Goal: Find specific page/section: Find specific page/section

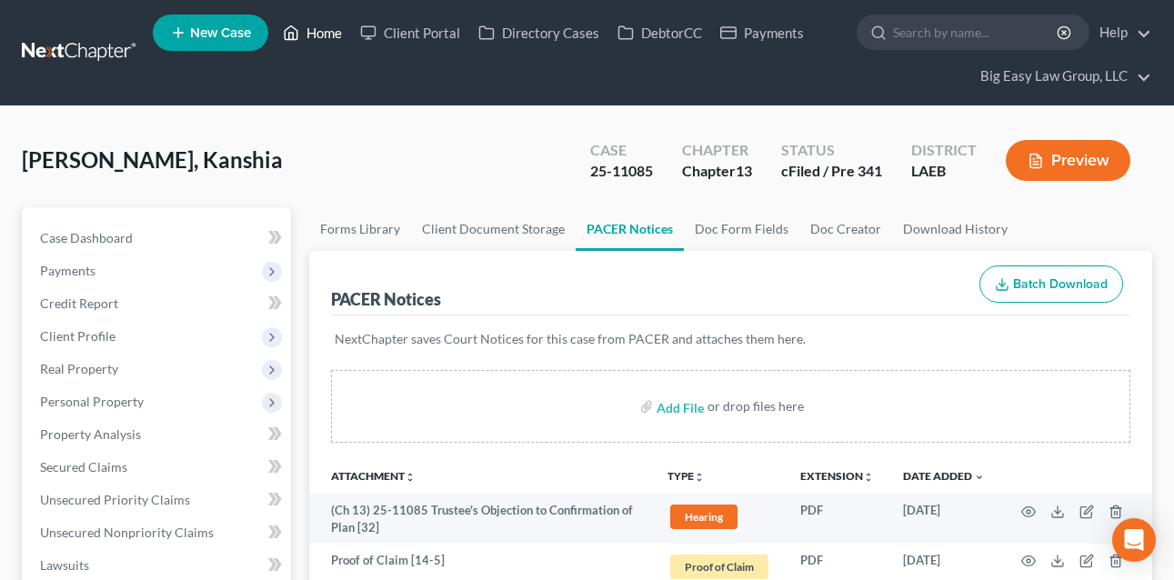
click at [300, 26] on link "Home" at bounding box center [312, 32] width 77 height 33
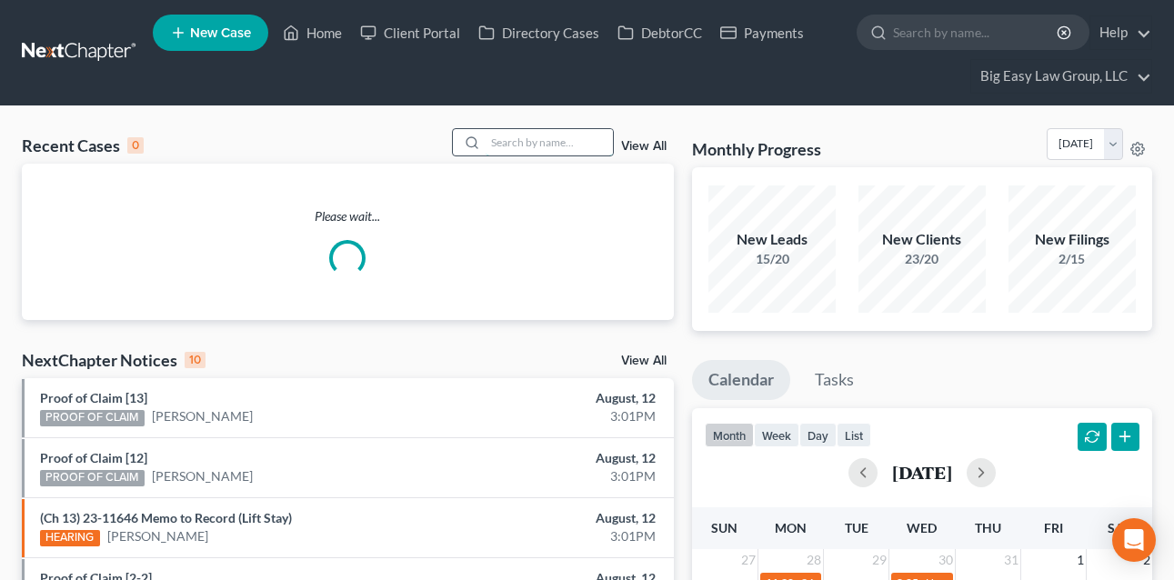
click at [532, 147] on input "search" at bounding box center [548, 142] width 127 height 26
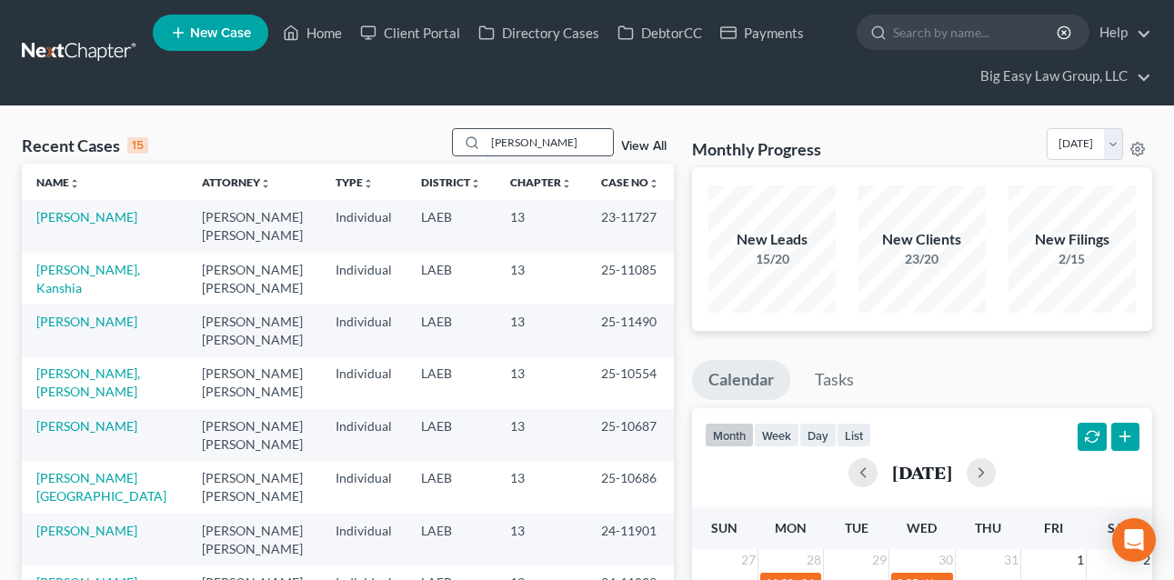
type input "[PERSON_NAME]"
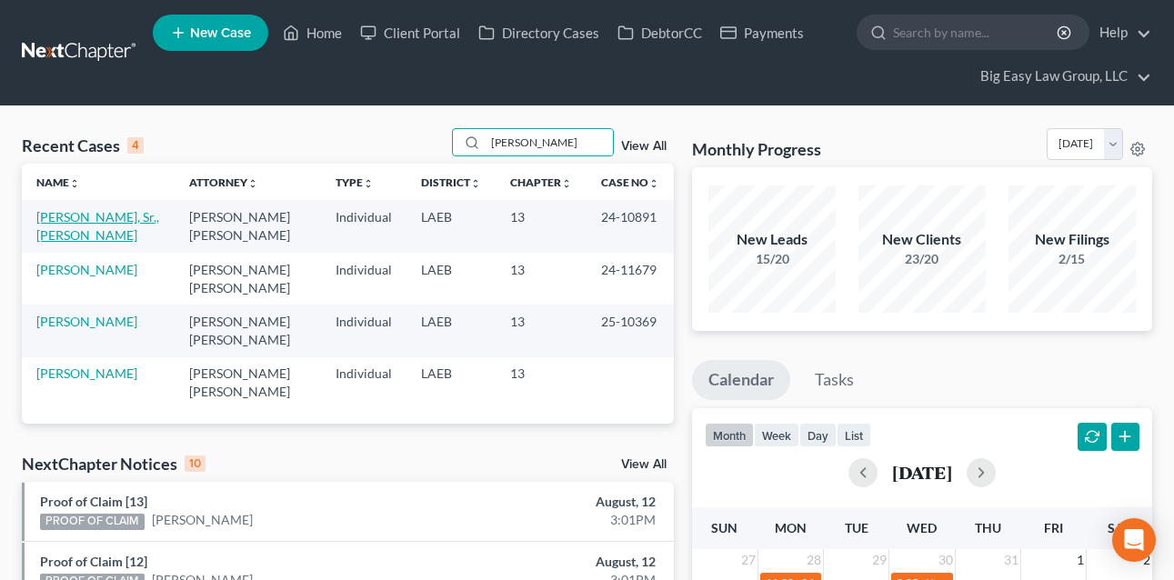
click at [88, 216] on link "[PERSON_NAME], Sr., [PERSON_NAME]" at bounding box center [97, 226] width 123 height 34
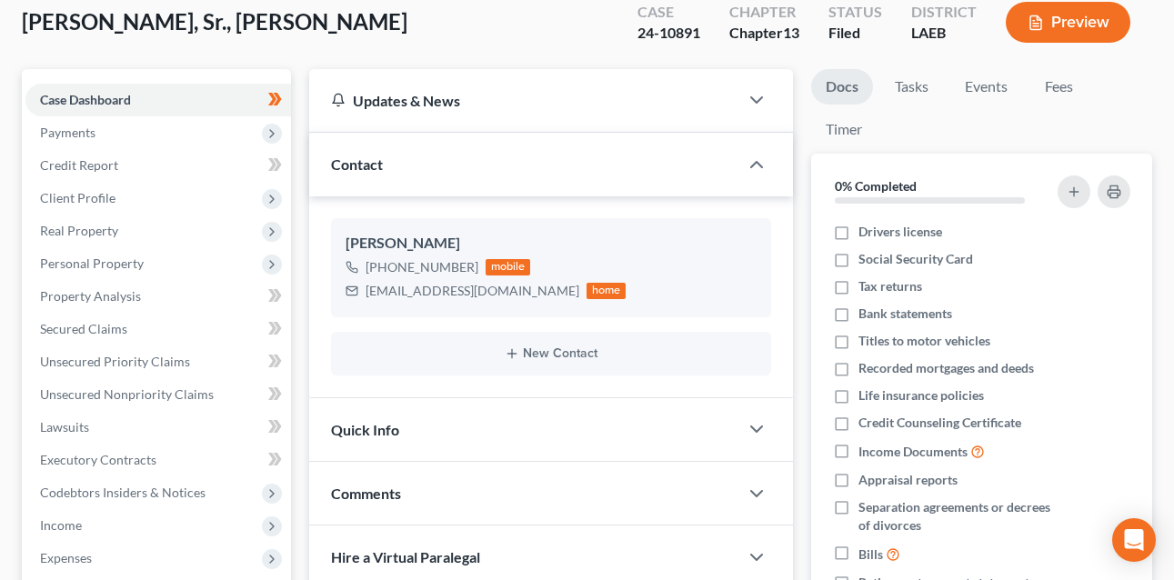
scroll to position [496, 0]
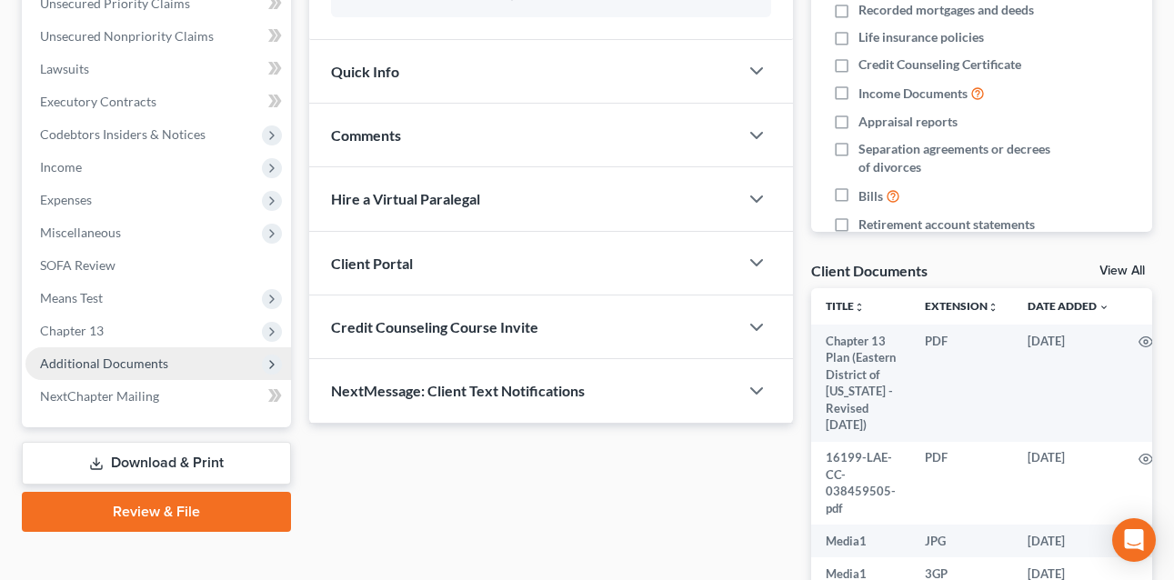
click at [176, 357] on span "Additional Documents" at bounding box center [157, 363] width 265 height 33
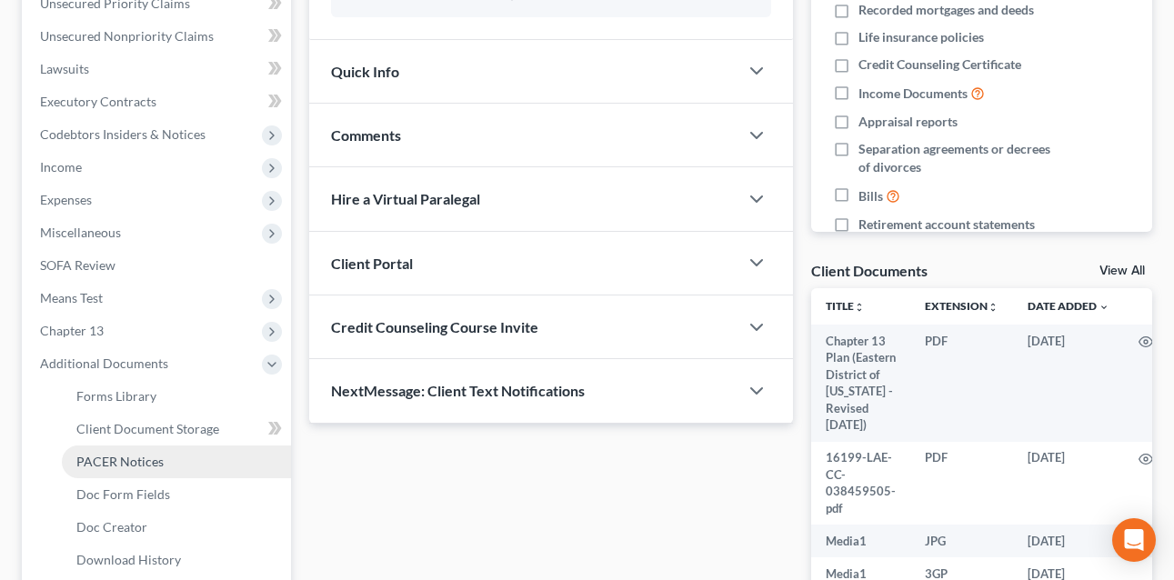
click at [180, 459] on link "PACER Notices" at bounding box center [176, 461] width 229 height 33
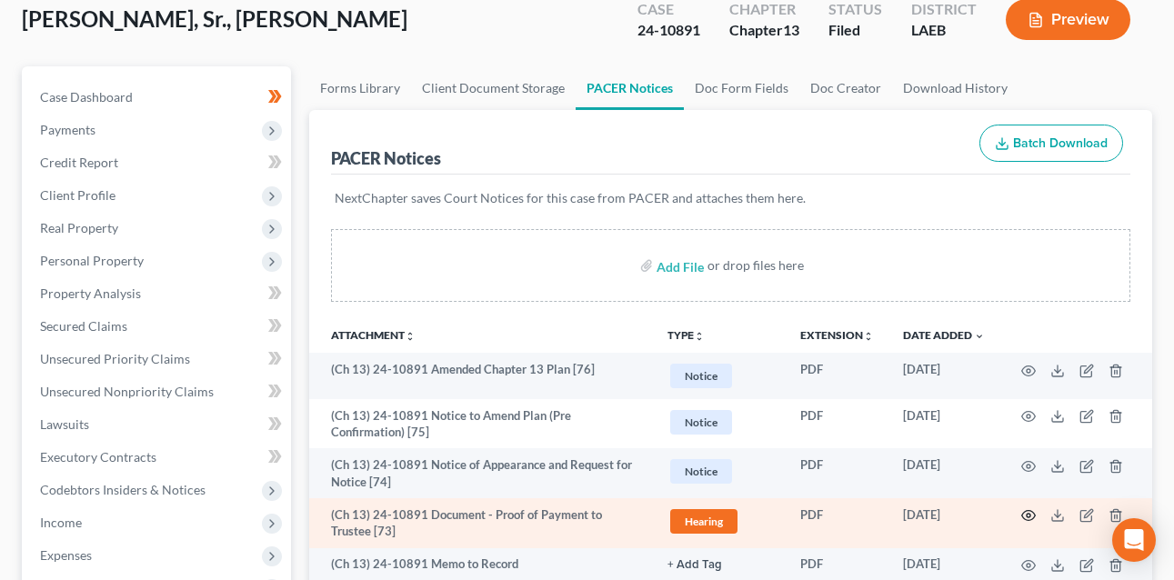
scroll to position [142, 0]
click at [1022, 512] on icon "button" at bounding box center [1029, 515] width 14 height 10
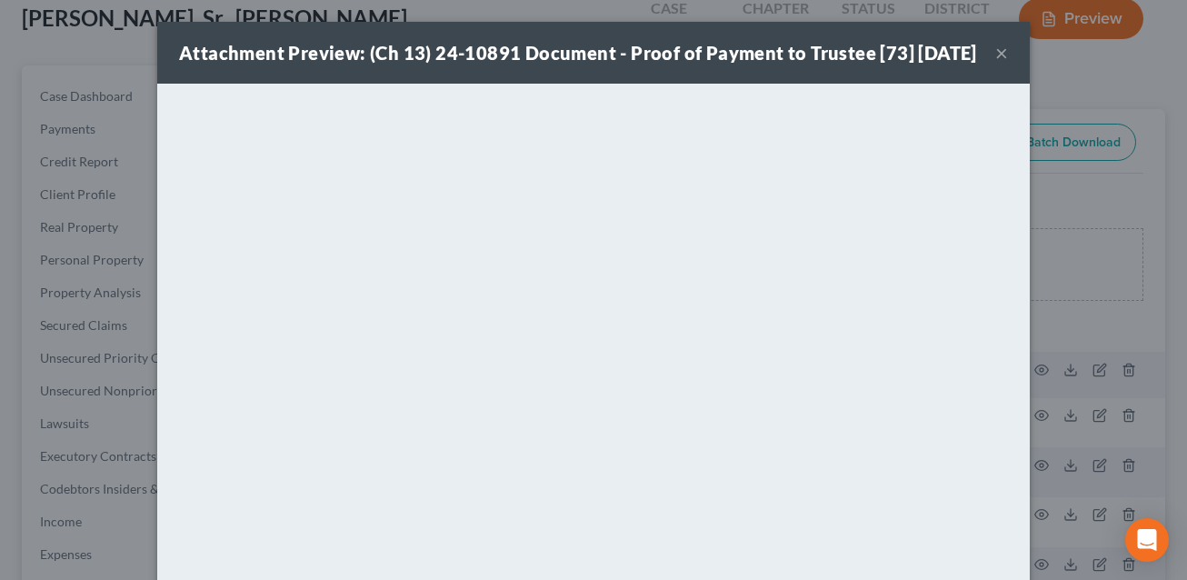
click at [995, 62] on button "×" at bounding box center [1001, 53] width 13 height 22
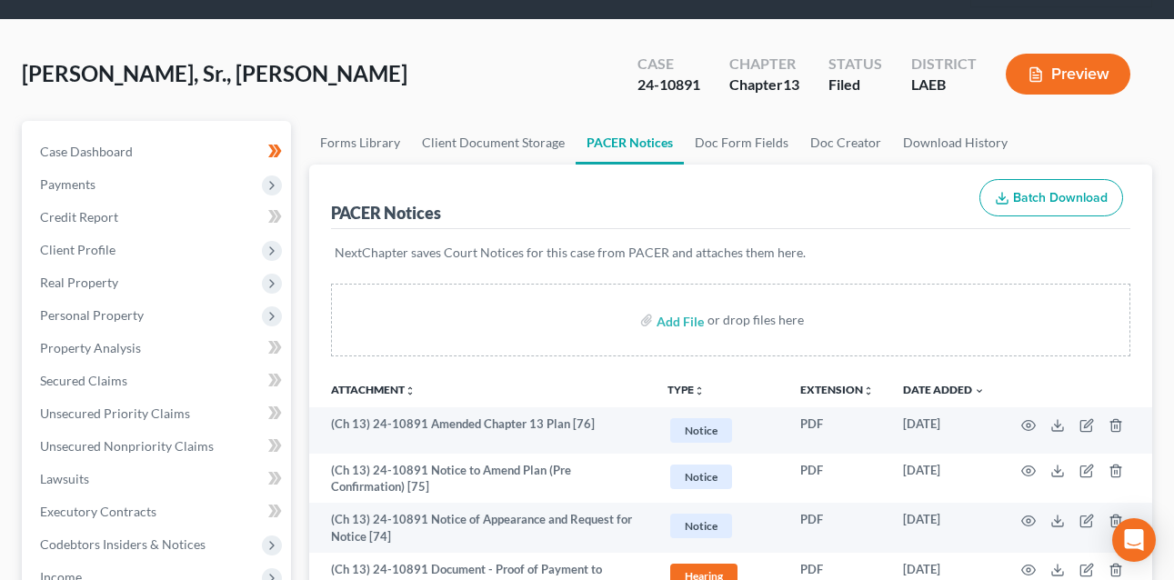
scroll to position [0, 0]
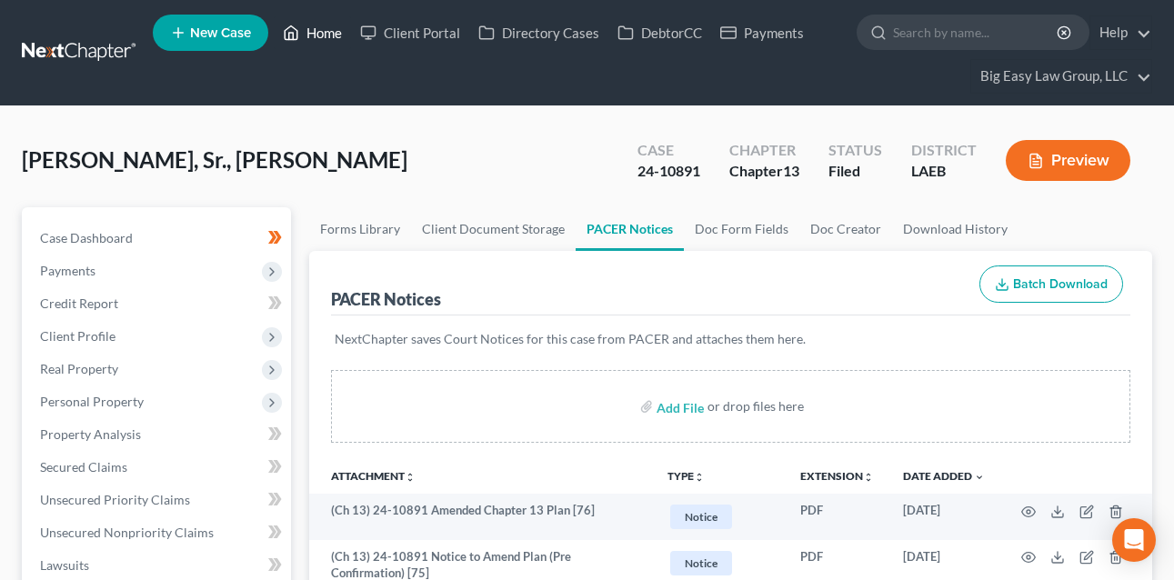
click at [331, 21] on link "Home" at bounding box center [312, 32] width 77 height 33
click at [315, 33] on link "Home" at bounding box center [312, 32] width 77 height 33
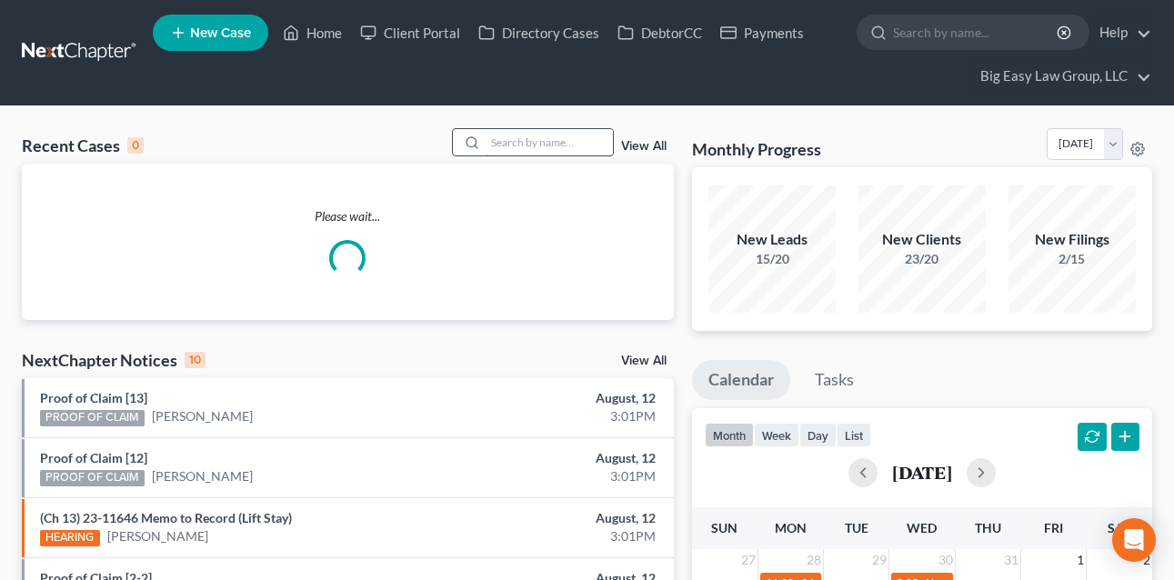
click at [548, 144] on input "search" at bounding box center [548, 142] width 127 height 26
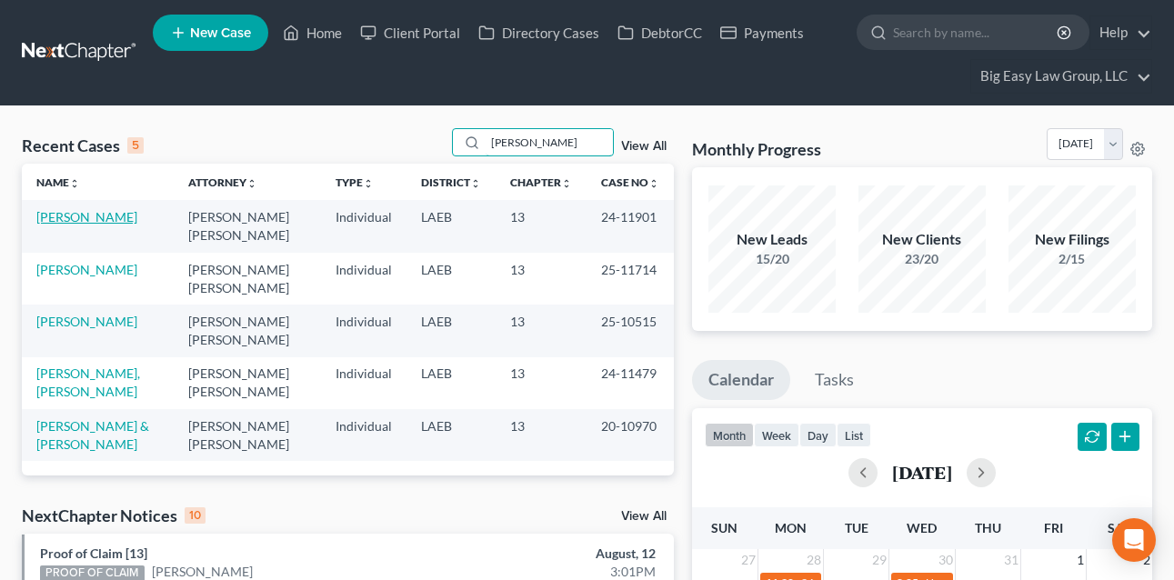
type input "[PERSON_NAME]"
click at [92, 220] on link "[PERSON_NAME]" at bounding box center [86, 216] width 101 height 15
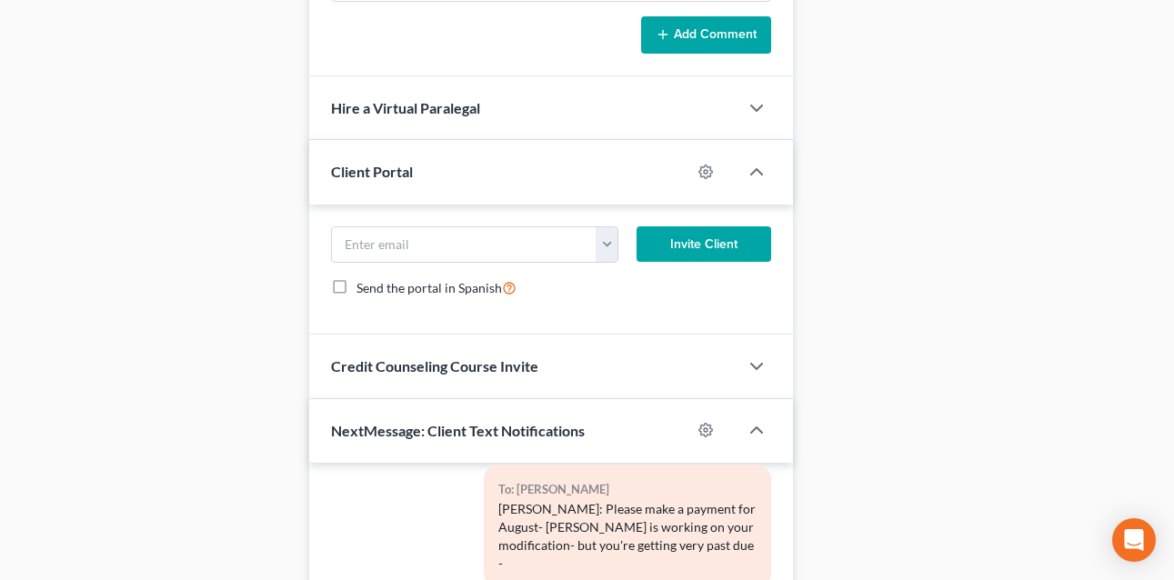
scroll to position [1733, 0]
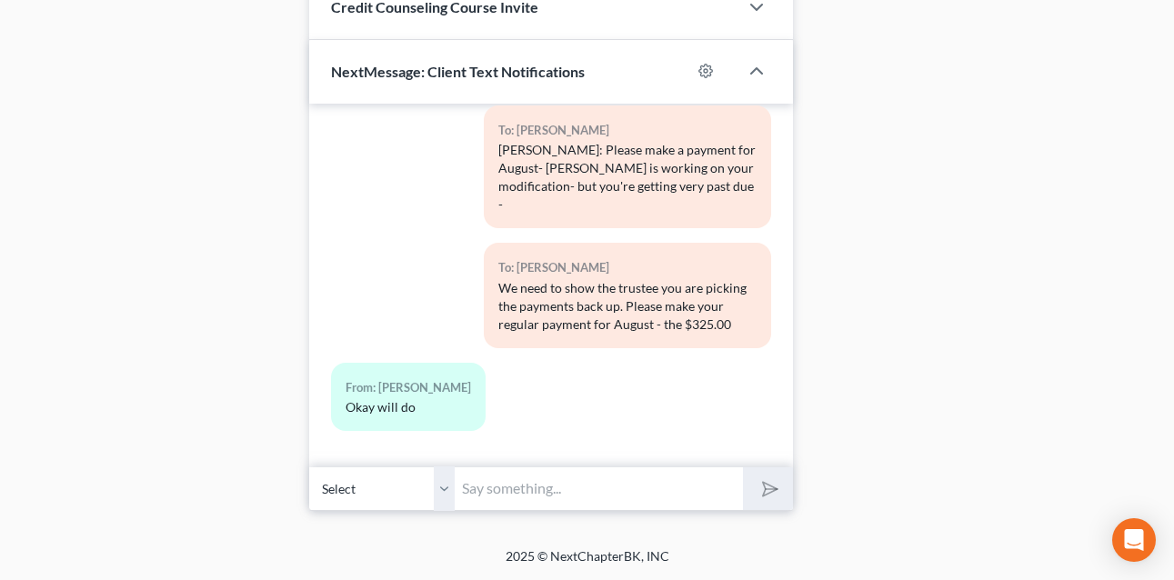
click at [618, 482] on input "text" at bounding box center [599, 488] width 288 height 45
type input "Phedre -"
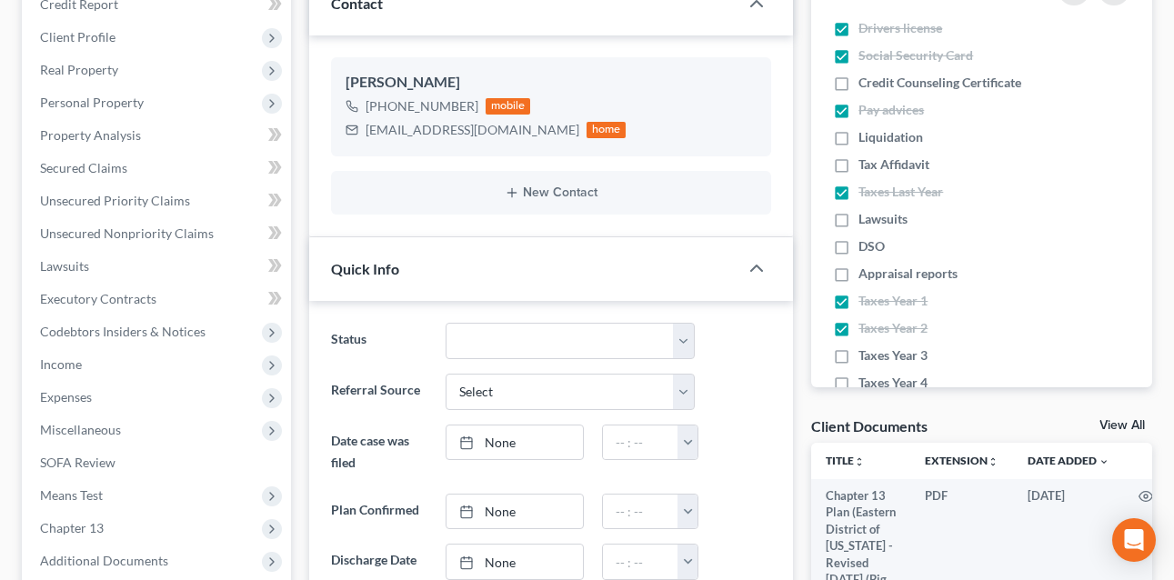
scroll to position [0, 0]
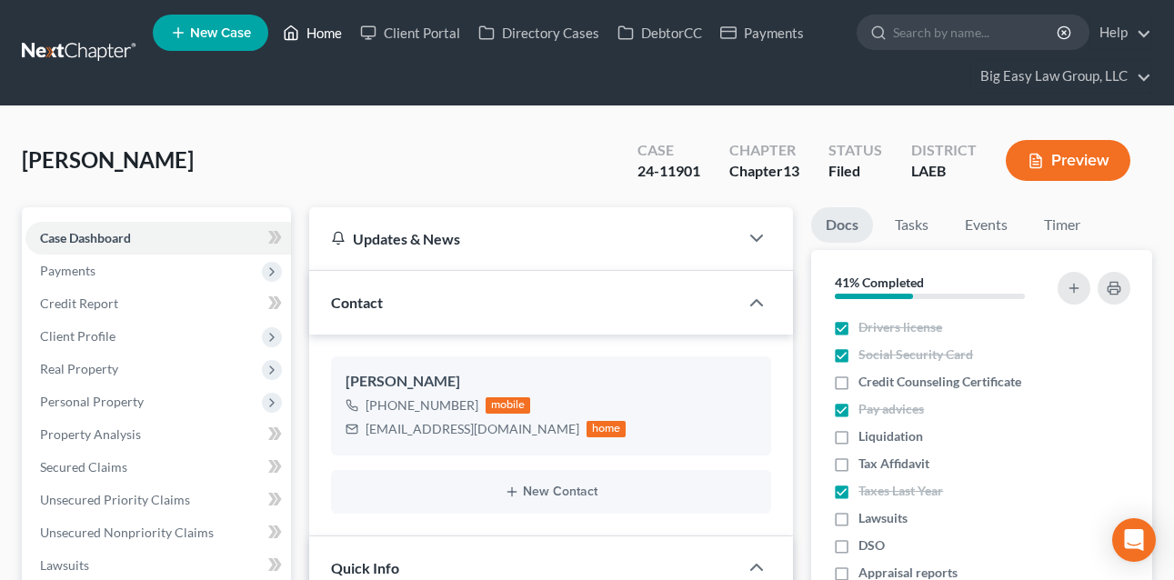
click at [318, 39] on link "Home" at bounding box center [312, 32] width 77 height 33
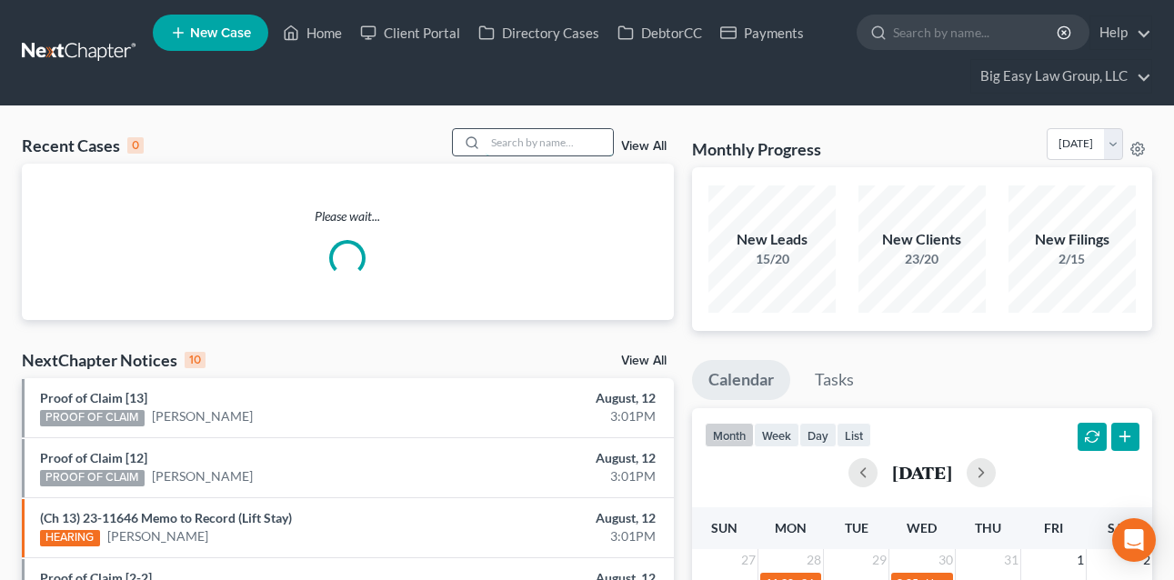
click at [580, 137] on input "search" at bounding box center [548, 142] width 127 height 26
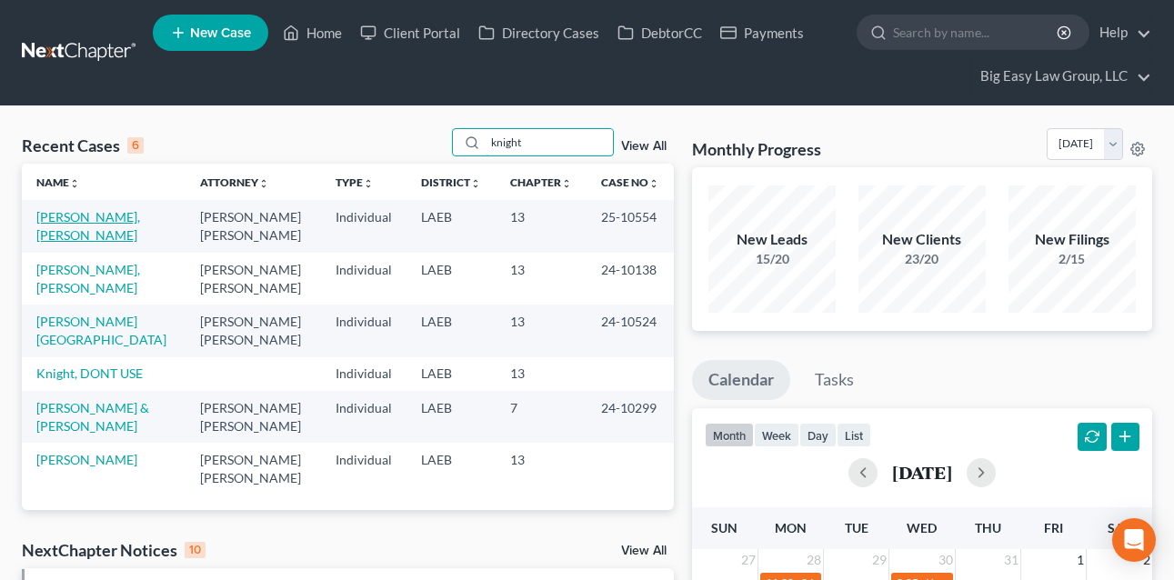
type input "knight"
drag, startPoint x: 116, startPoint y: 216, endPoint x: 108, endPoint y: 206, distance: 12.9
click at [116, 216] on link "[PERSON_NAME], [PERSON_NAME]" at bounding box center [88, 226] width 104 height 34
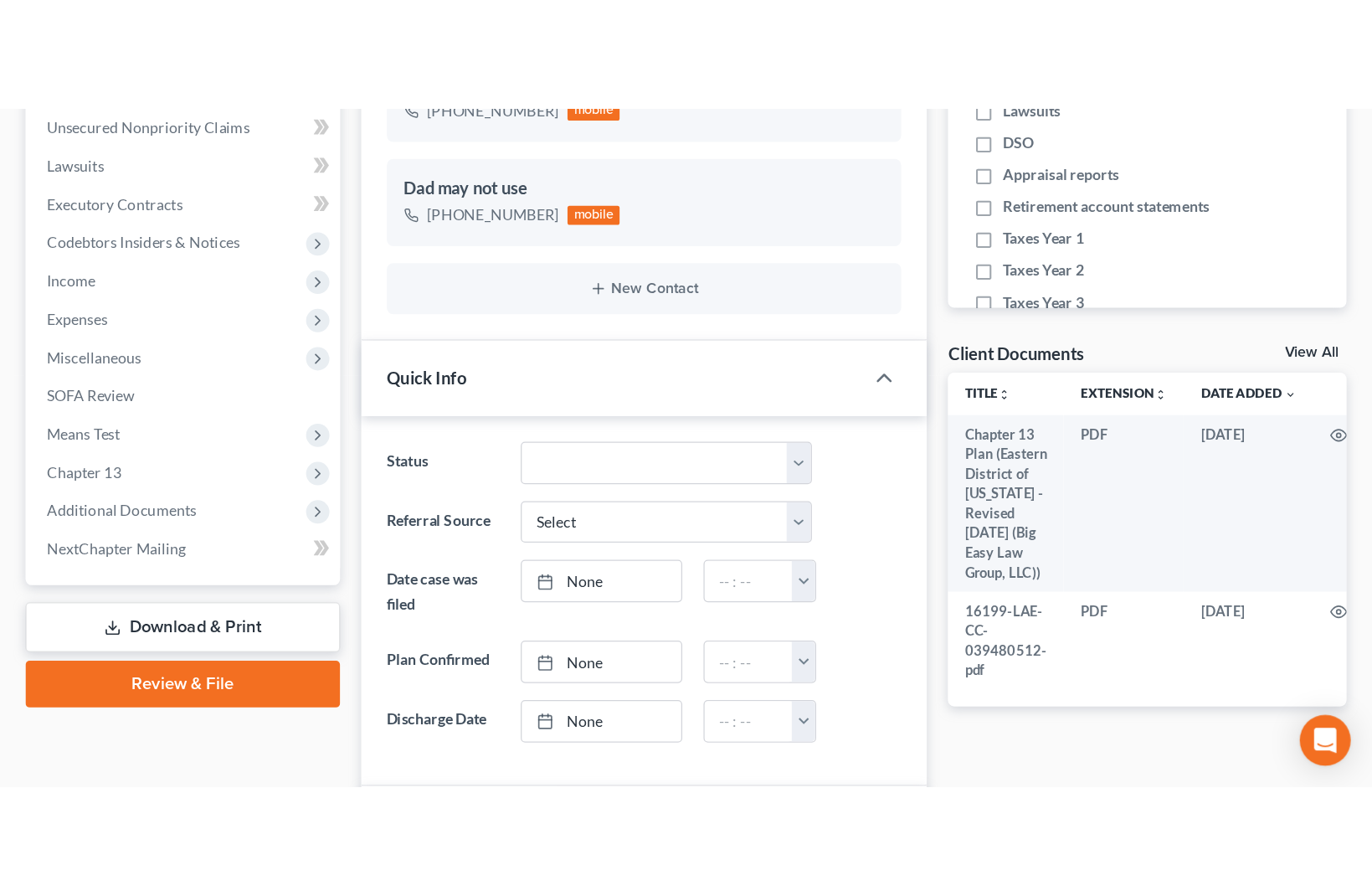
scroll to position [26848, 0]
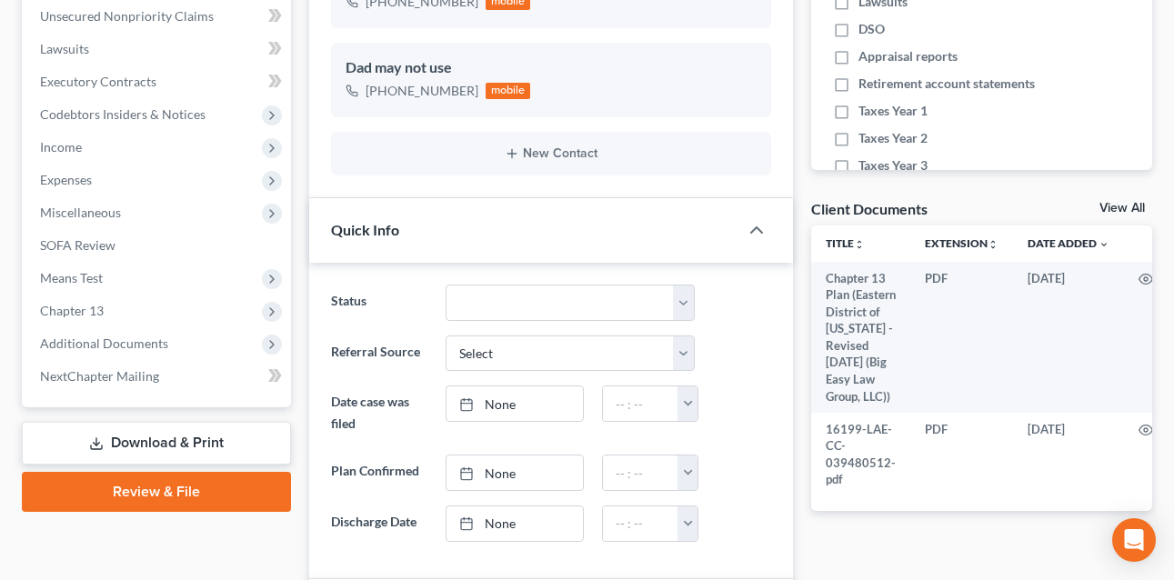
drag, startPoint x: 1171, startPoint y: 570, endPoint x: 1473, endPoint y: 942, distance: 478.9
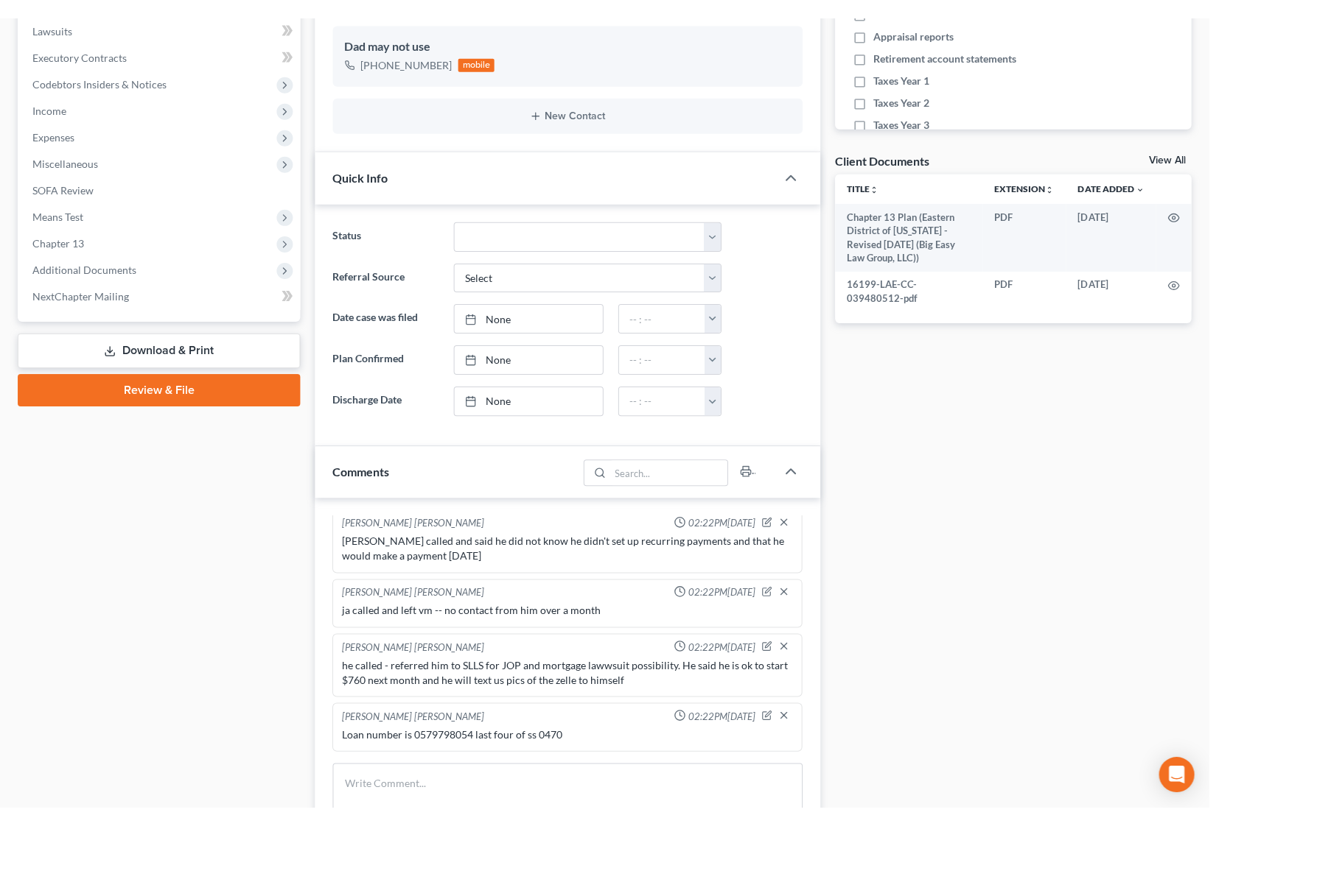
scroll to position [197, 0]
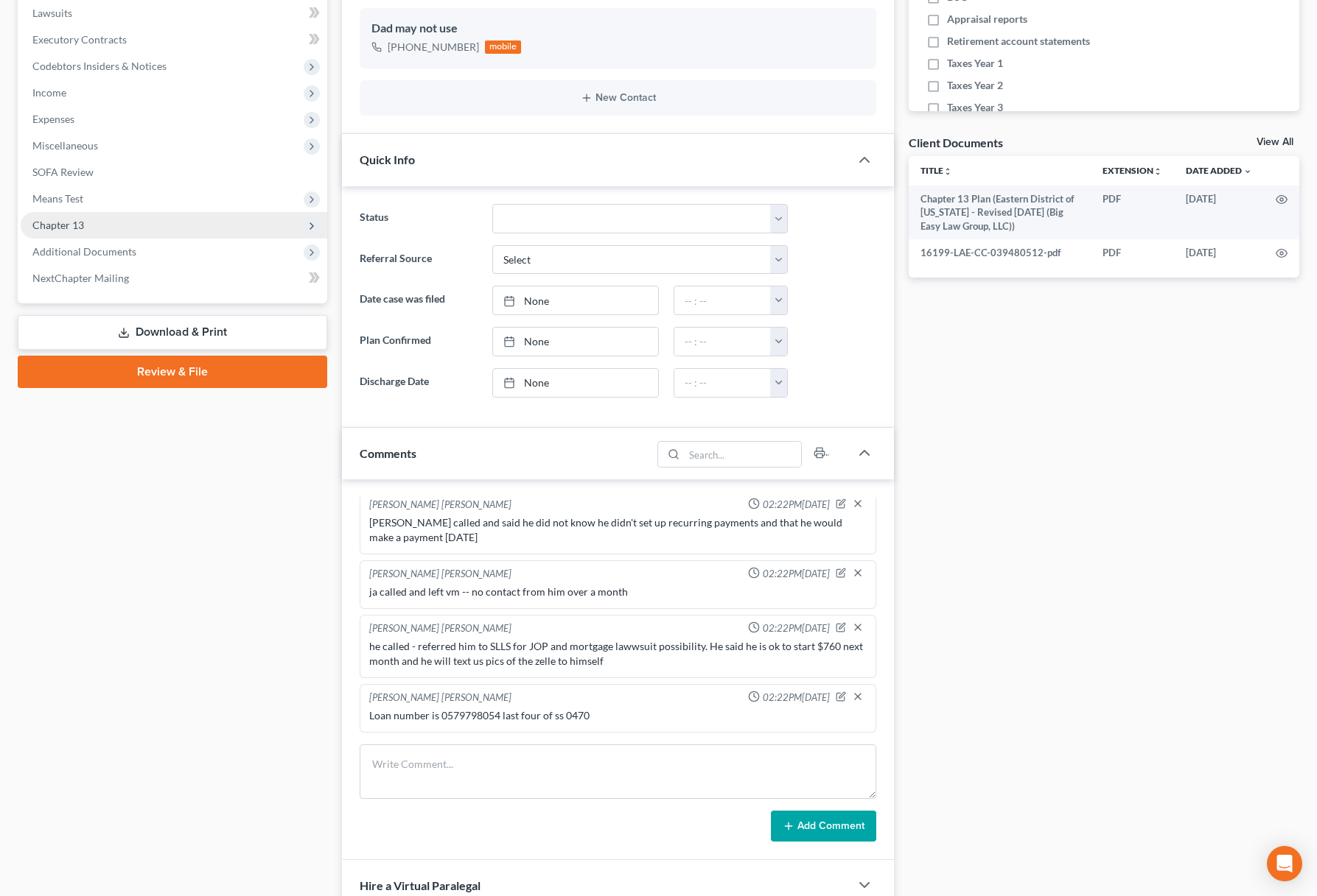
click at [147, 224] on span "Chapter 13" at bounding box center [173, 225] width 306 height 27
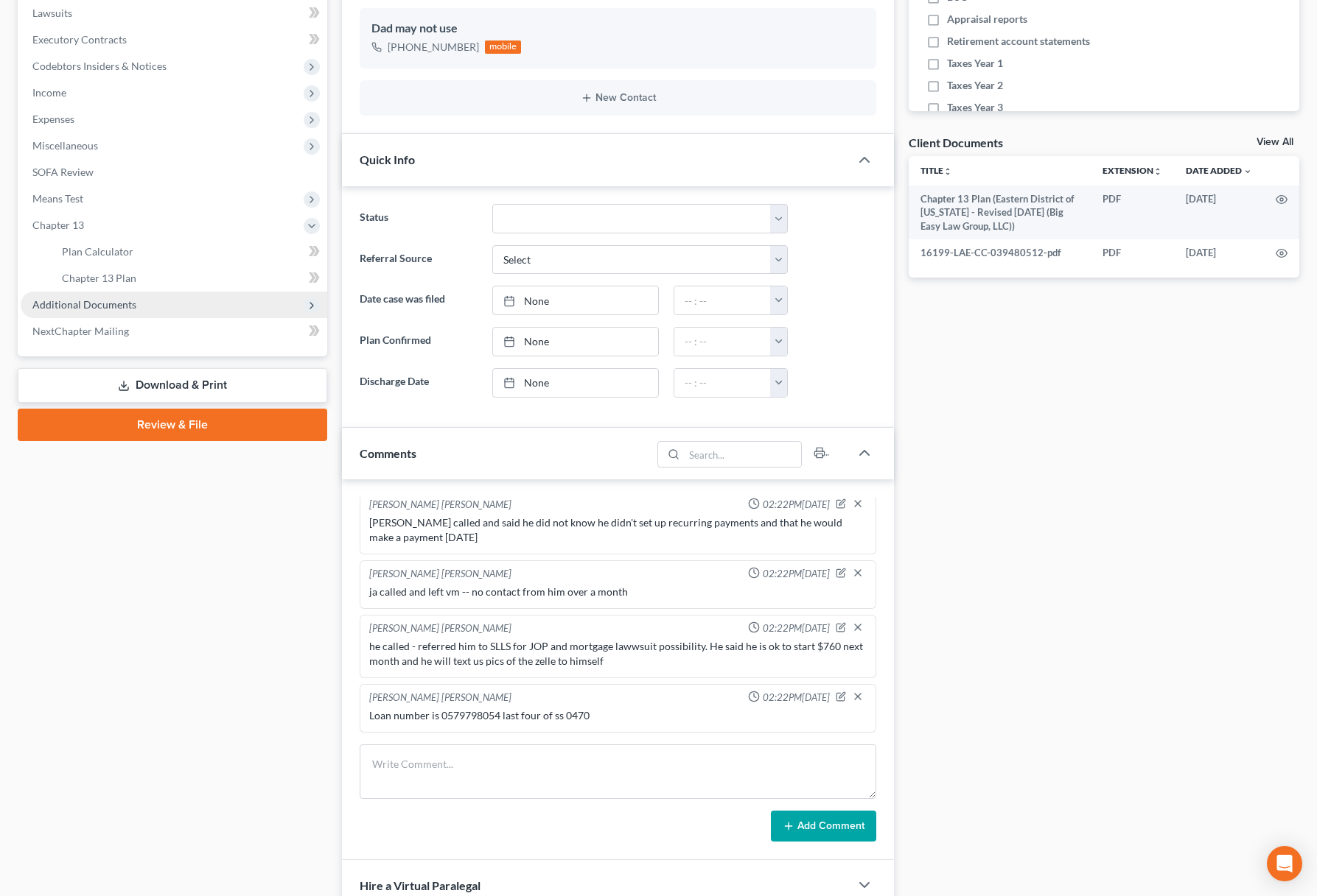
click at [147, 304] on span "Additional Documents" at bounding box center [173, 305] width 306 height 27
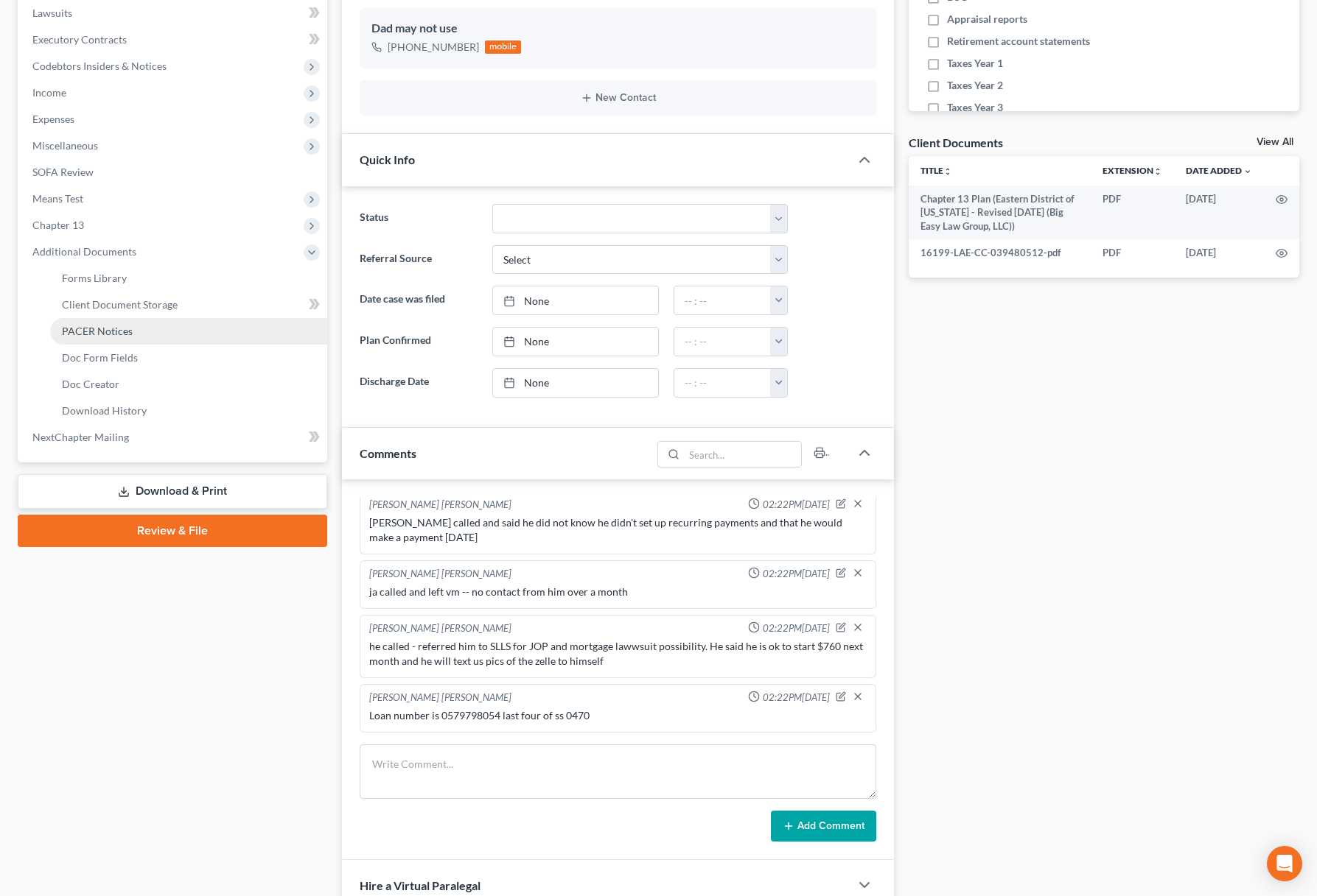
click at [167, 331] on link "PACER Notices" at bounding box center [189, 331] width 277 height 27
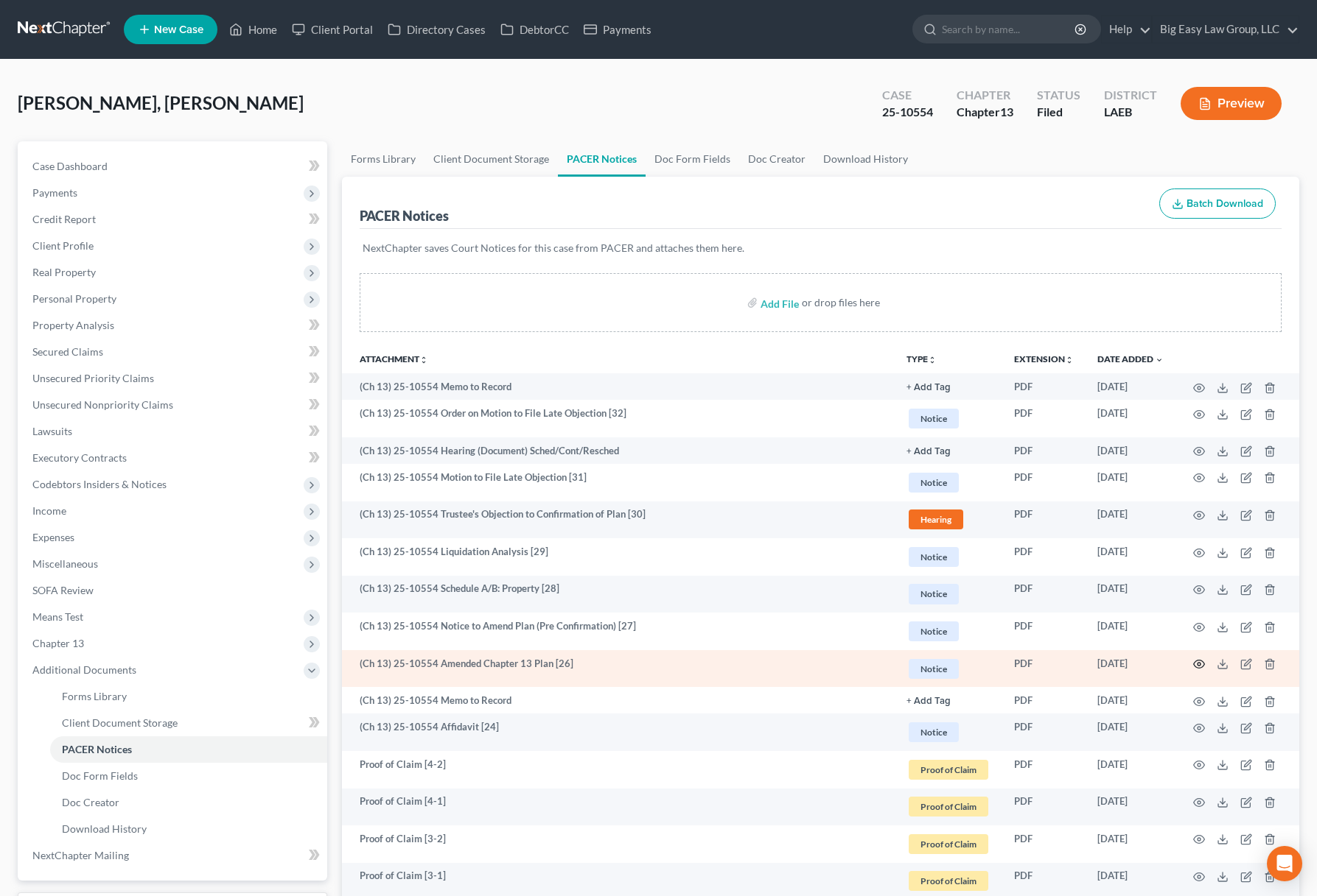
click at [951, 469] on icon "button" at bounding box center [1199, 664] width 11 height 8
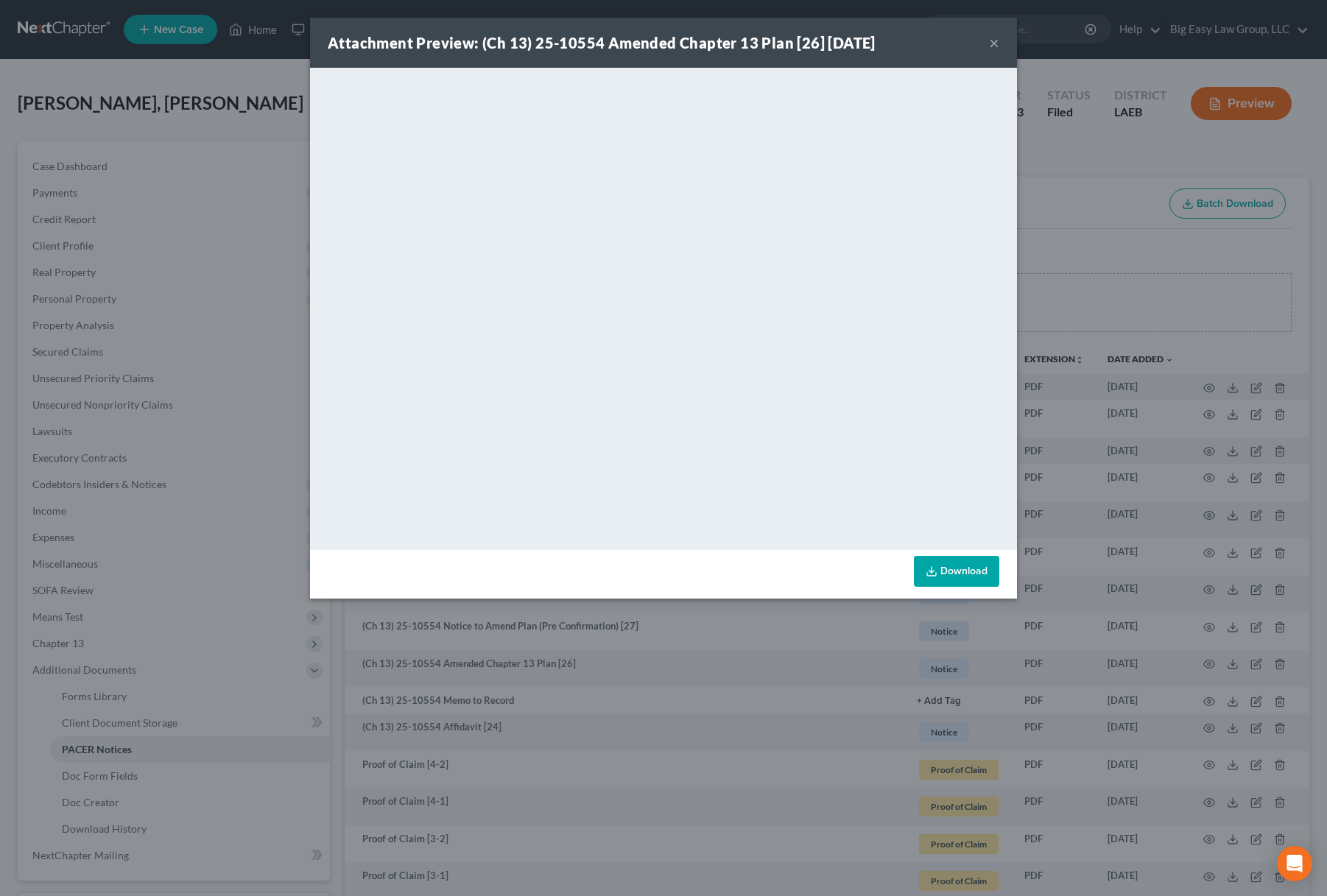
click at [950, 41] on button "×" at bounding box center [994, 43] width 11 height 18
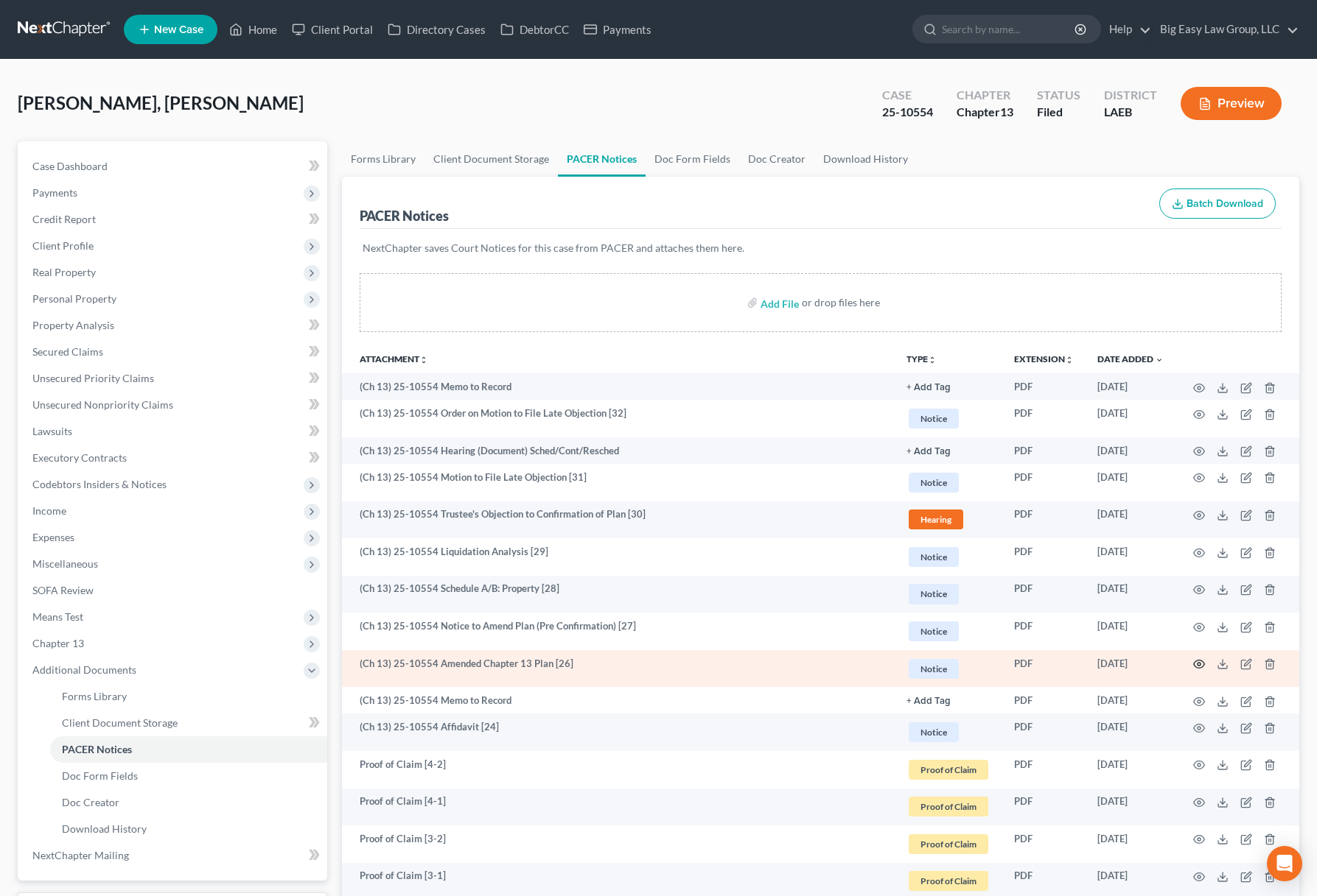
click at [951, 469] on icon "button" at bounding box center [1199, 664] width 12 height 12
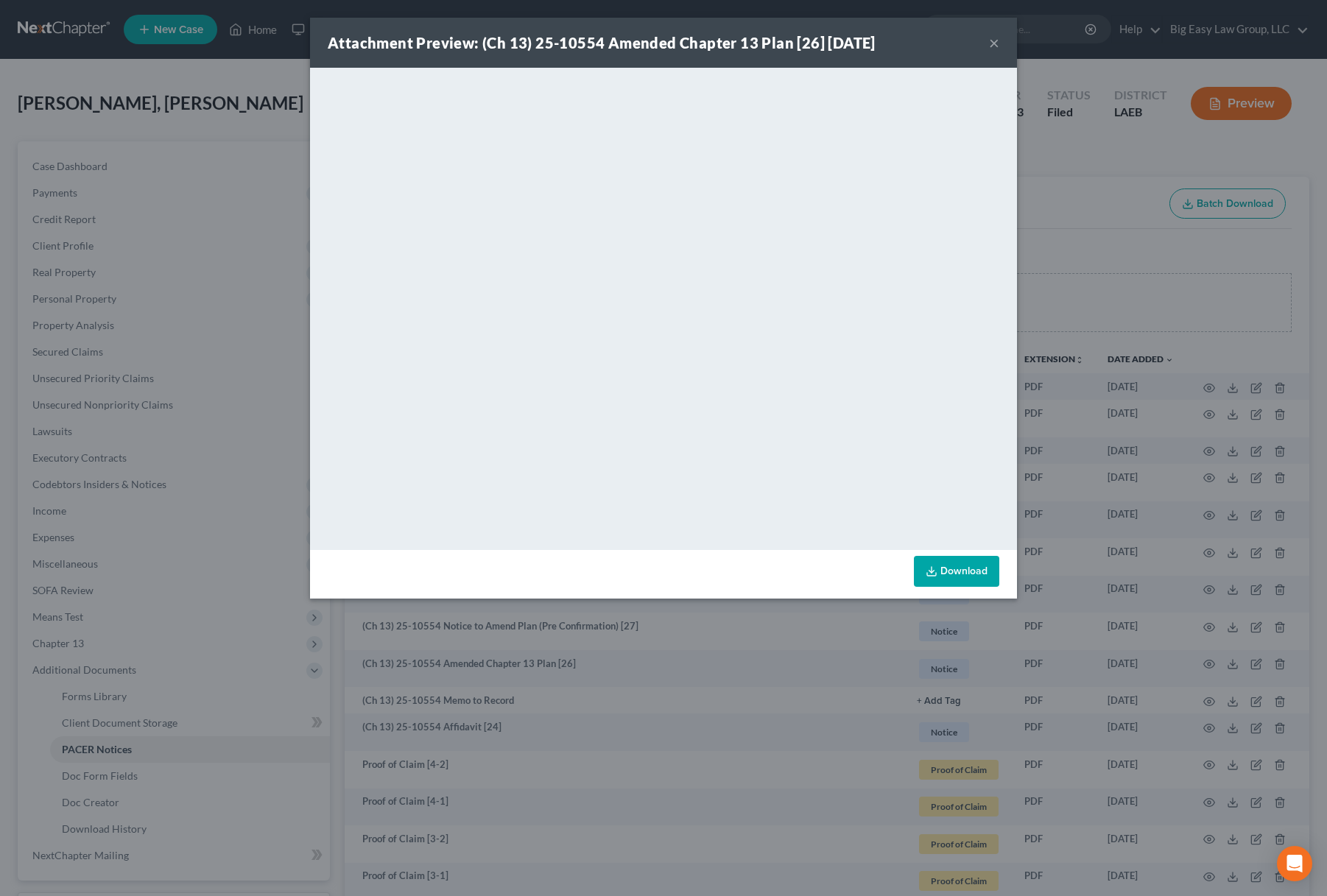
click at [950, 41] on button "×" at bounding box center [994, 43] width 11 height 18
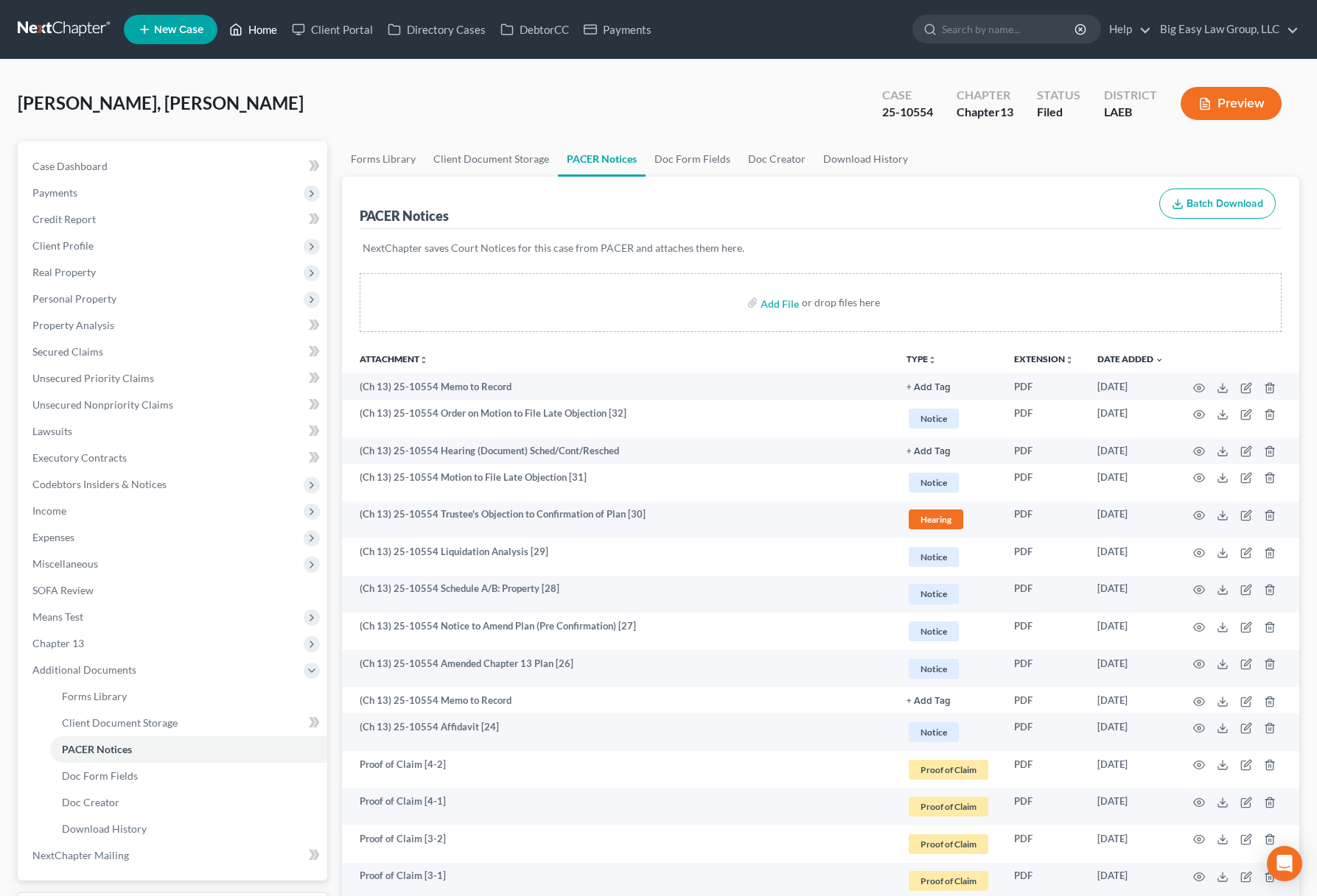
click at [276, 36] on link "Home" at bounding box center [253, 29] width 62 height 27
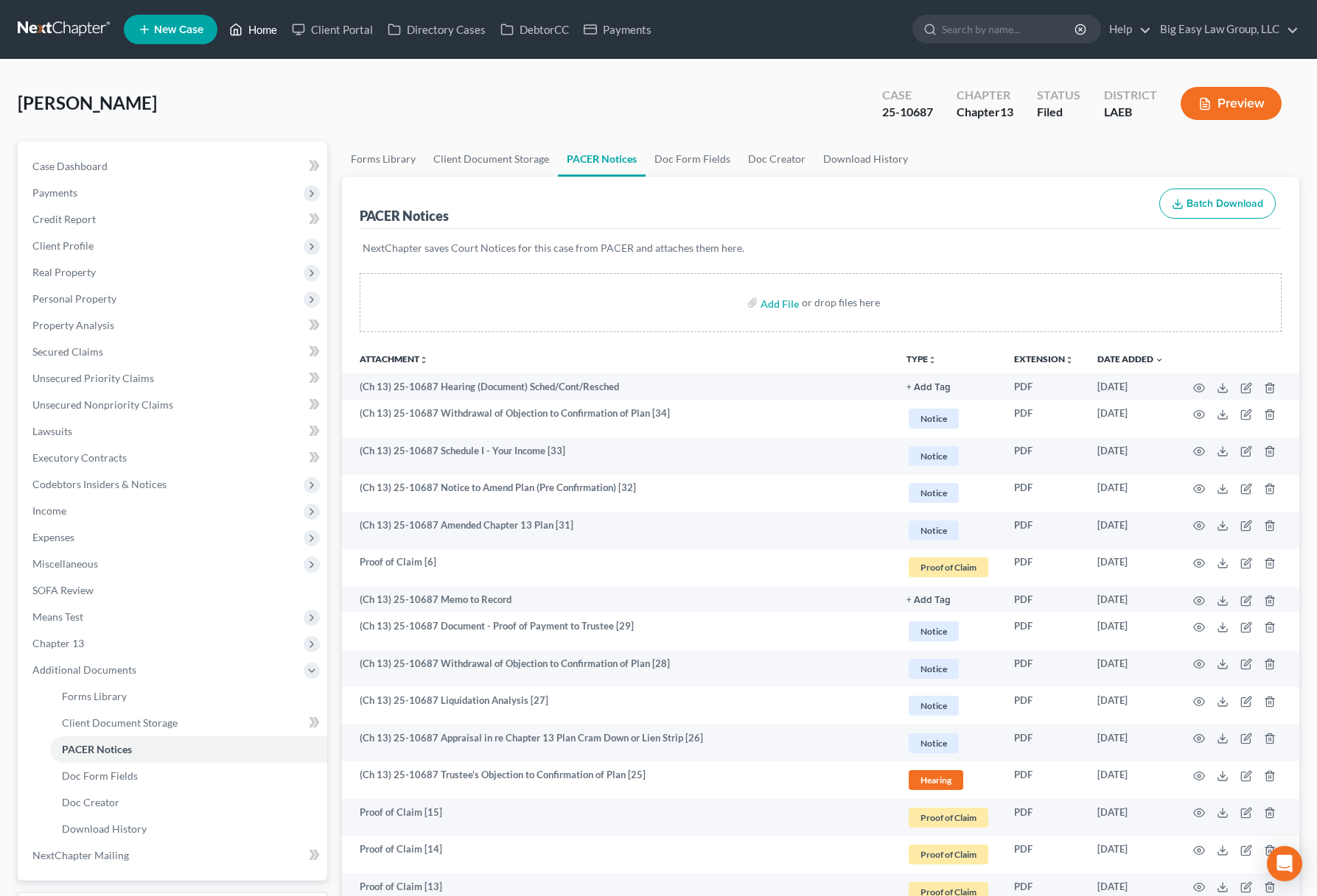
click at [255, 28] on link "Home" at bounding box center [253, 29] width 62 height 27
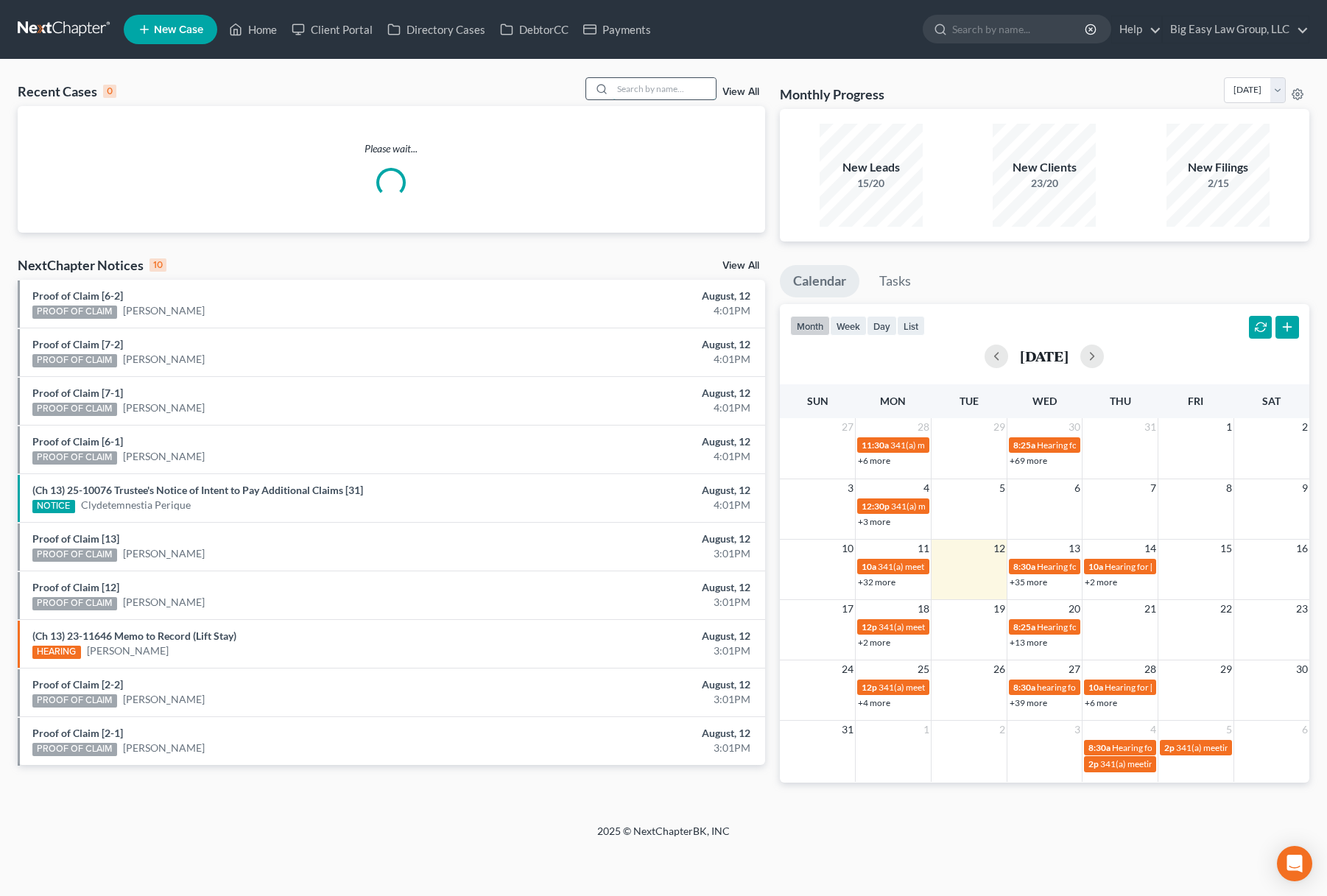
click at [664, 97] on input "search" at bounding box center [664, 88] width 103 height 21
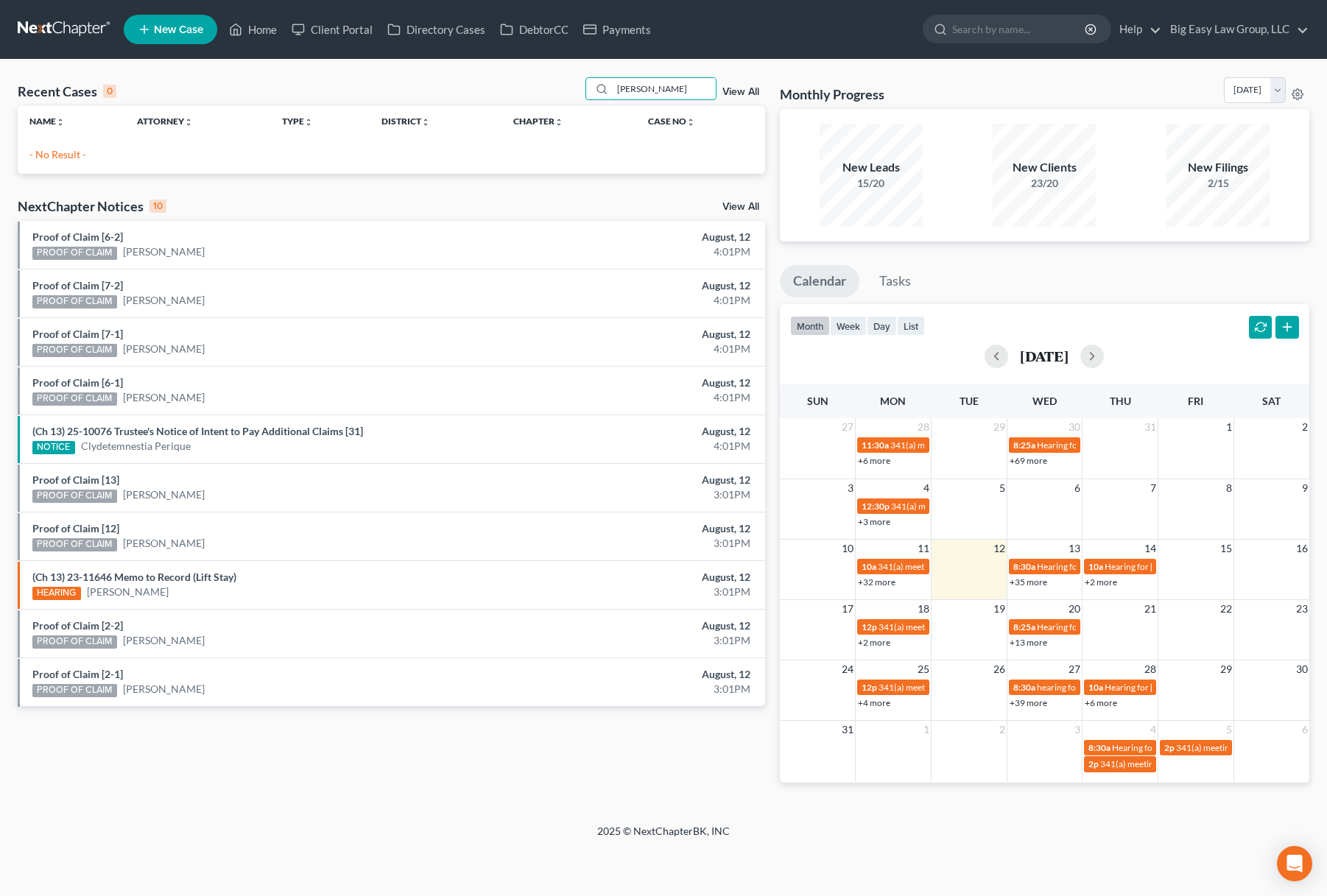
drag, startPoint x: 664, startPoint y: 93, endPoint x: 568, endPoint y: 66, distance: 99.7
click at [598, 78] on div "mtichell" at bounding box center [651, 88] width 131 height 23
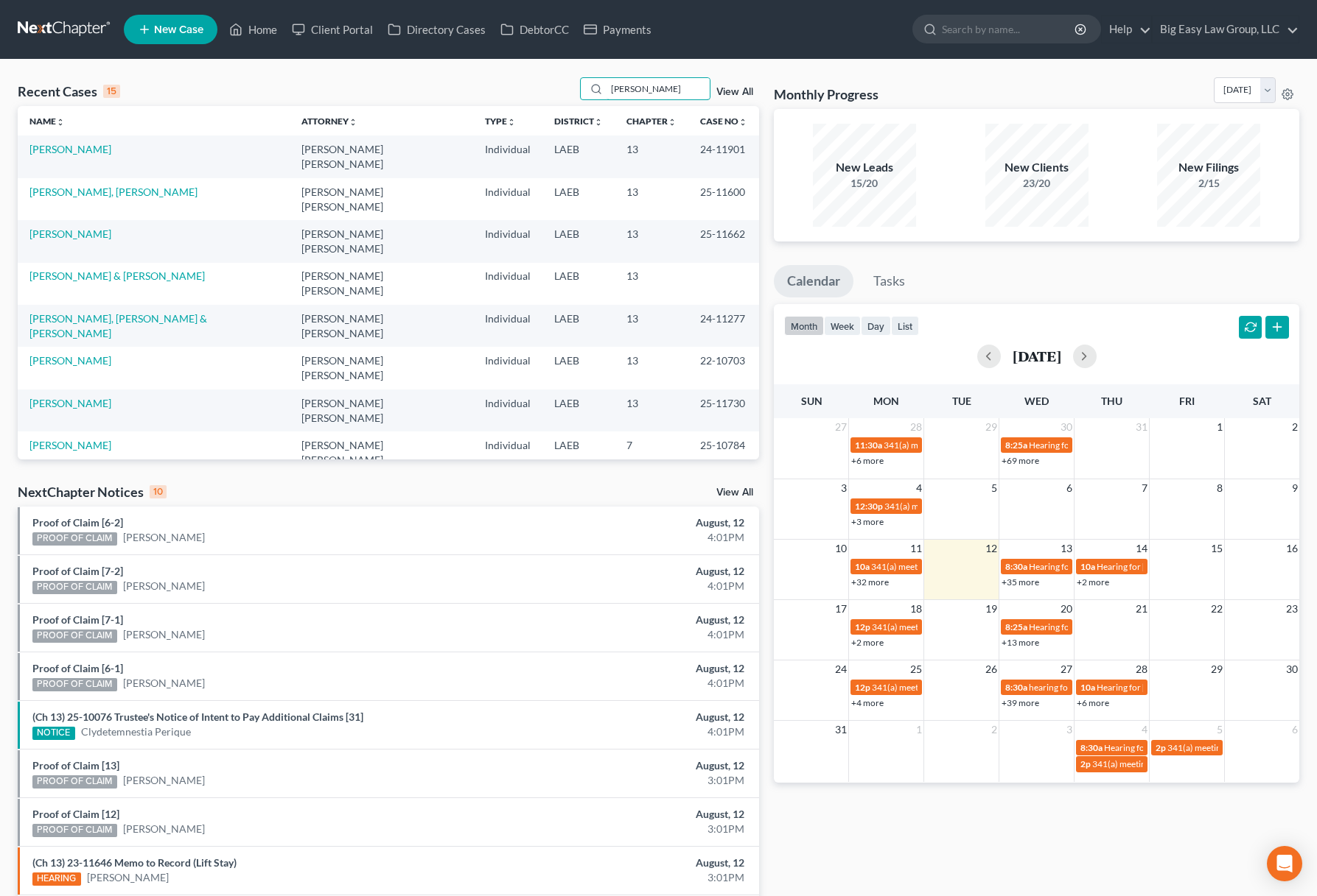
type input "mitchell"
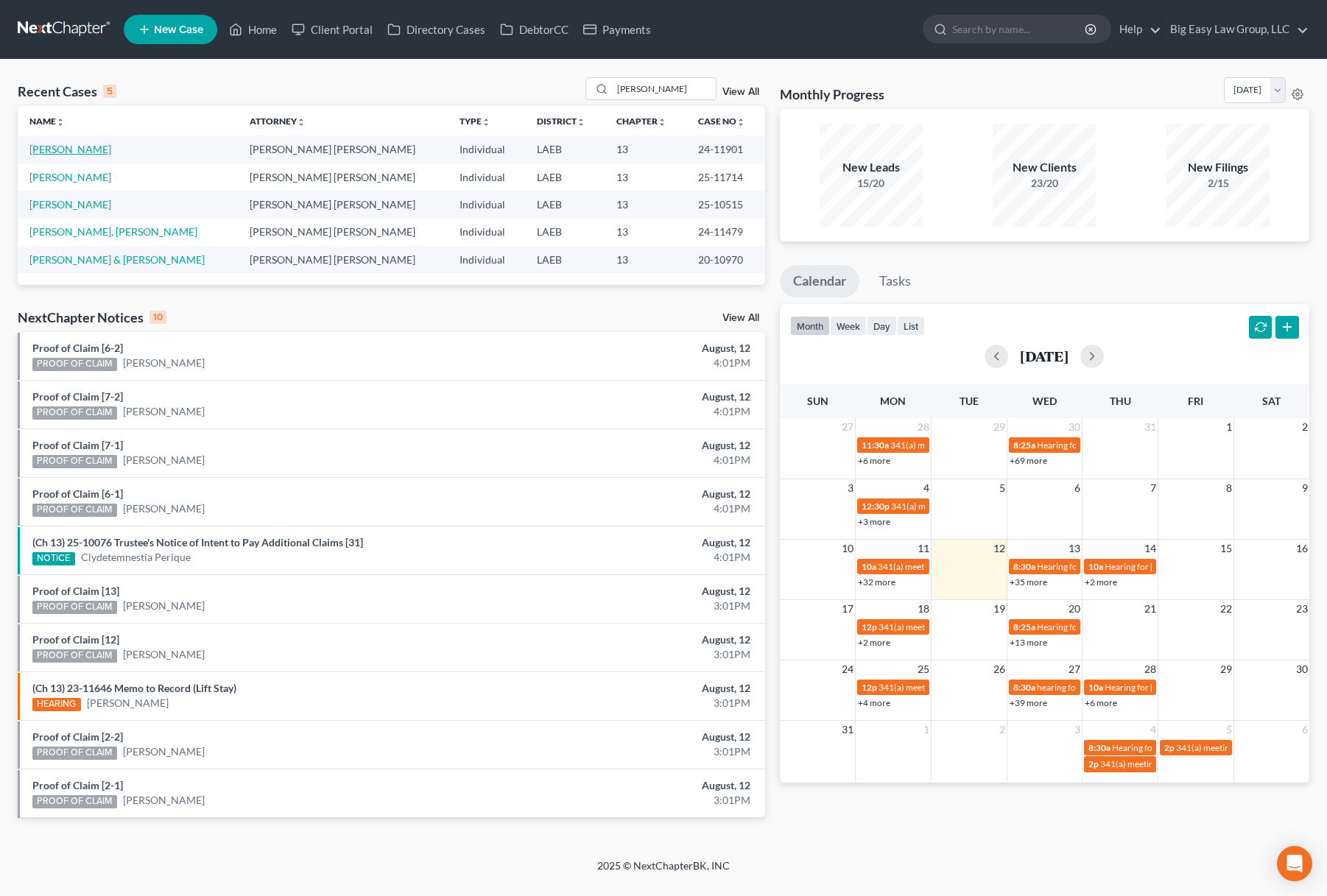
click at [70, 147] on link "[PERSON_NAME]" at bounding box center [70, 148] width 82 height 12
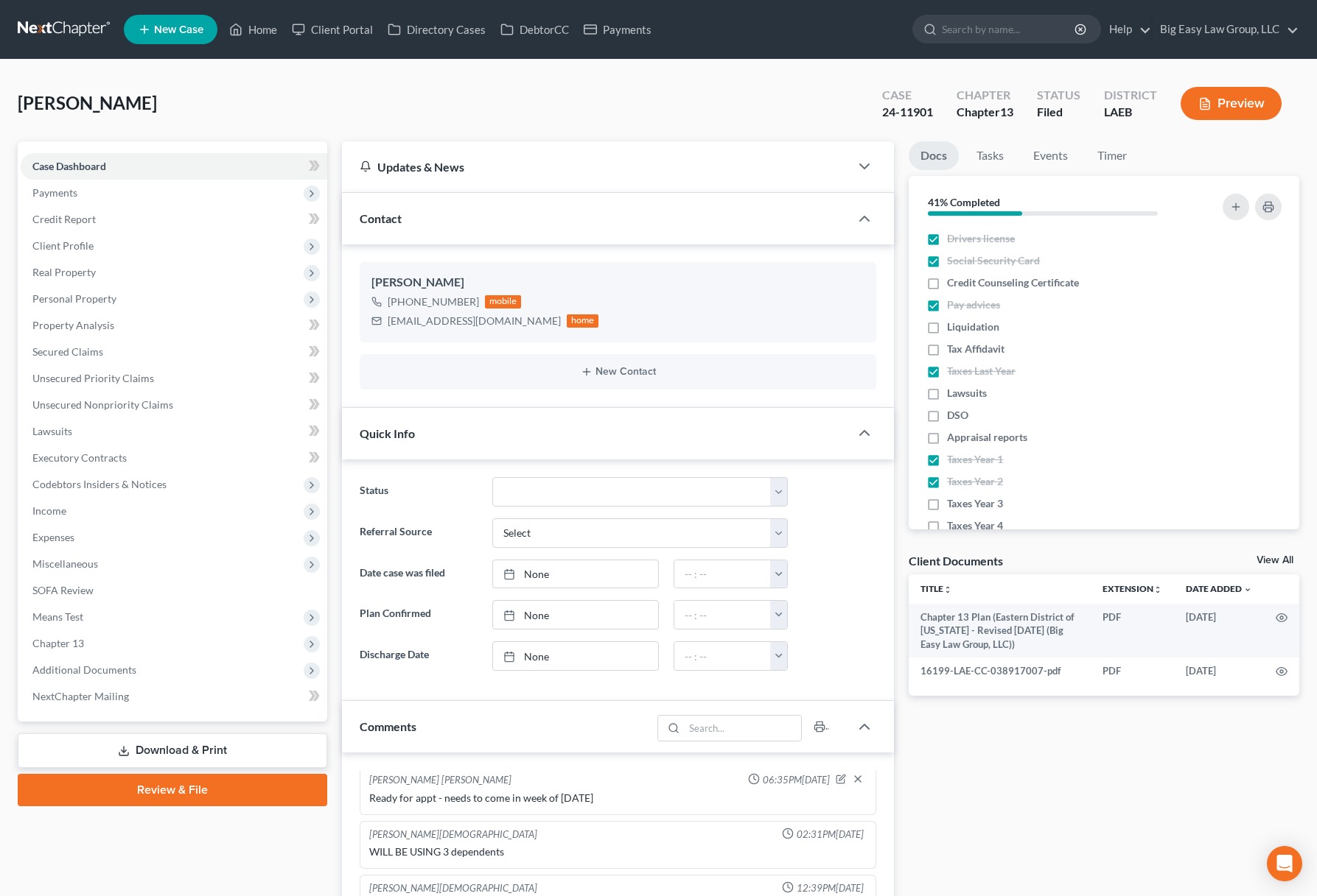
scroll to position [4697, 0]
